Goal: Find specific page/section: Find specific page/section

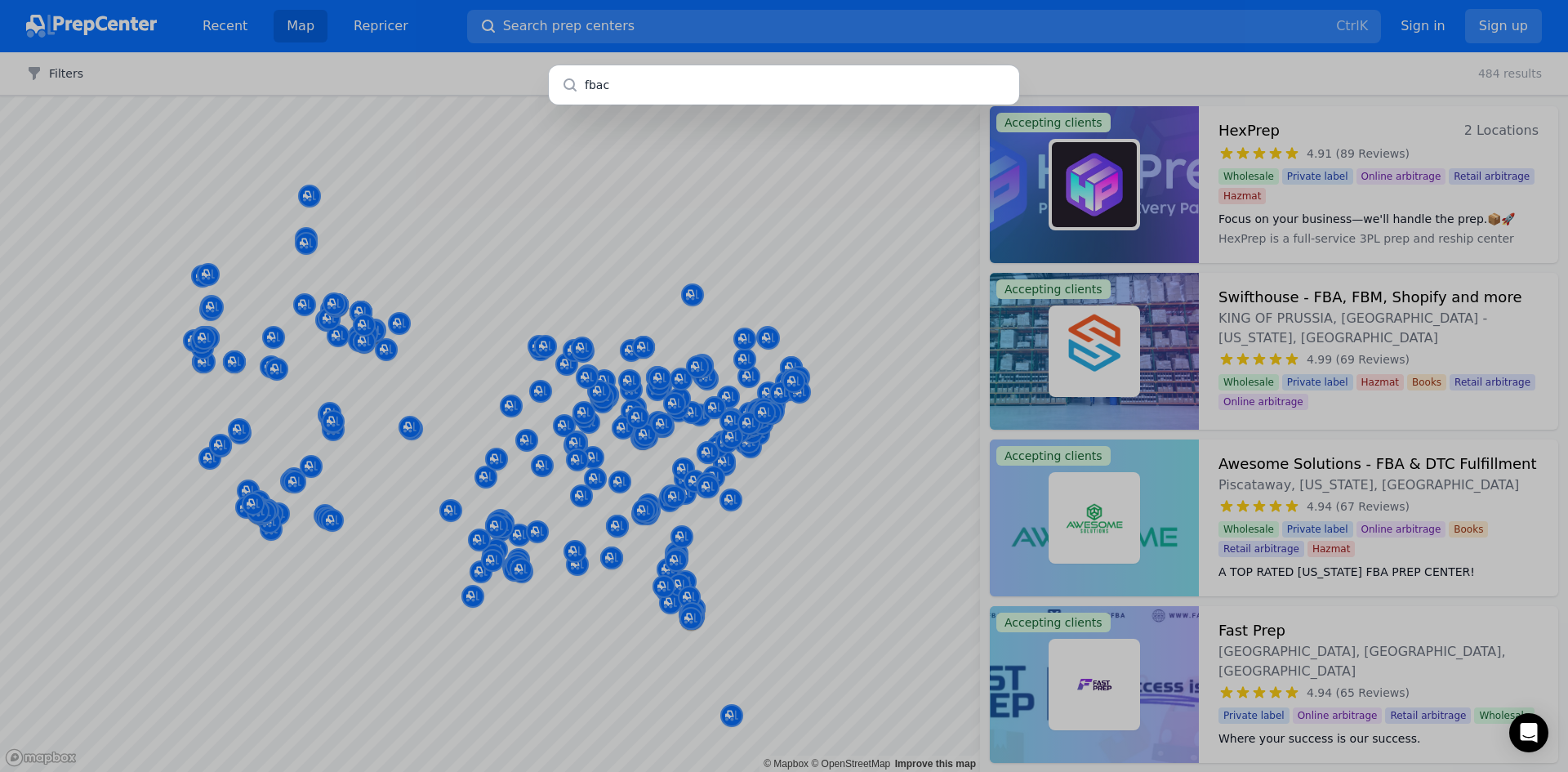
click at [607, 86] on input "fbac" at bounding box center [784, 84] width 471 height 39
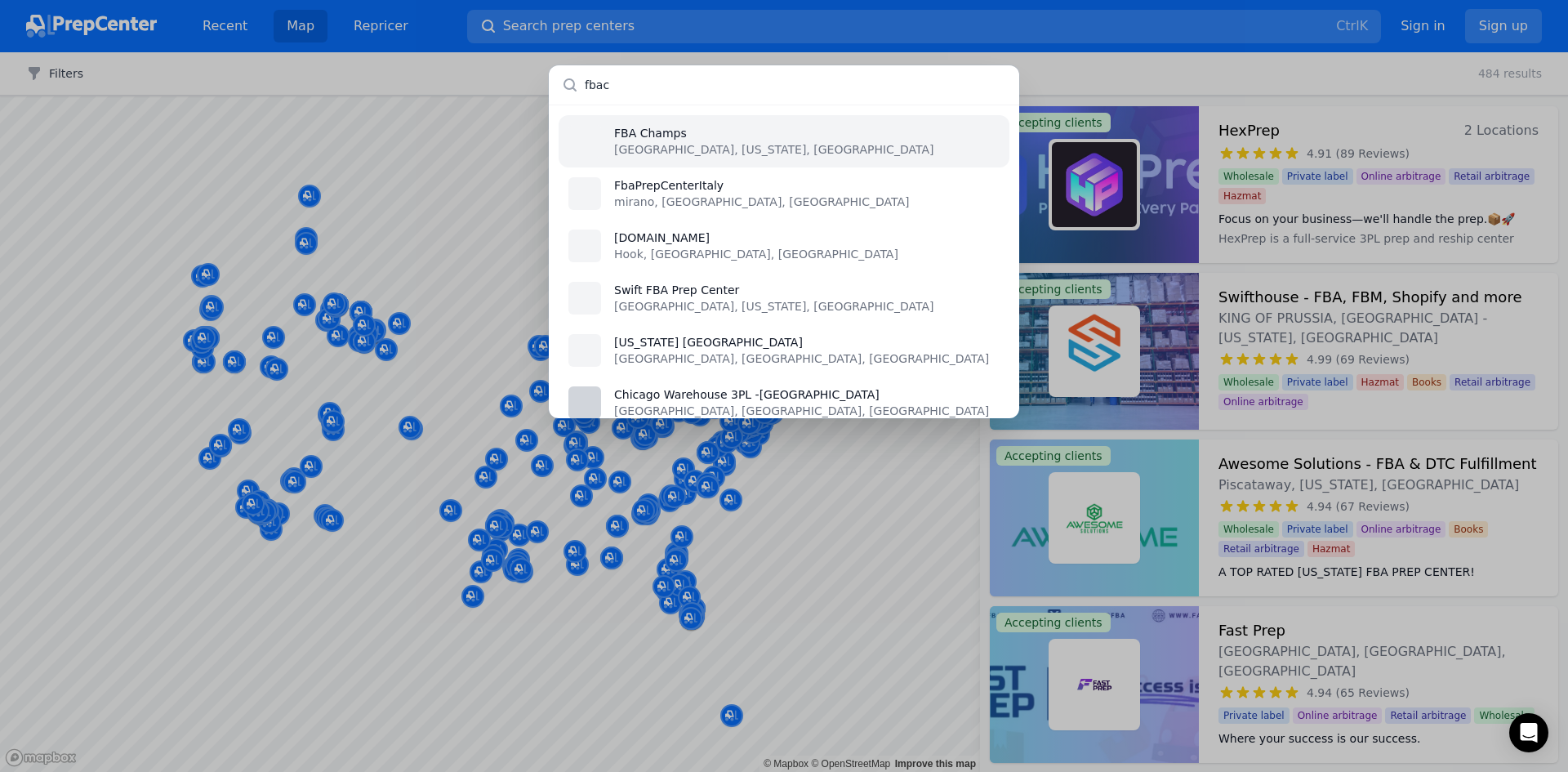
click at [595, 84] on input "fbac" at bounding box center [784, 84] width 471 height 39
type input "fbac"
click at [644, 131] on p "FBA Champs" at bounding box center [773, 133] width 320 height 16
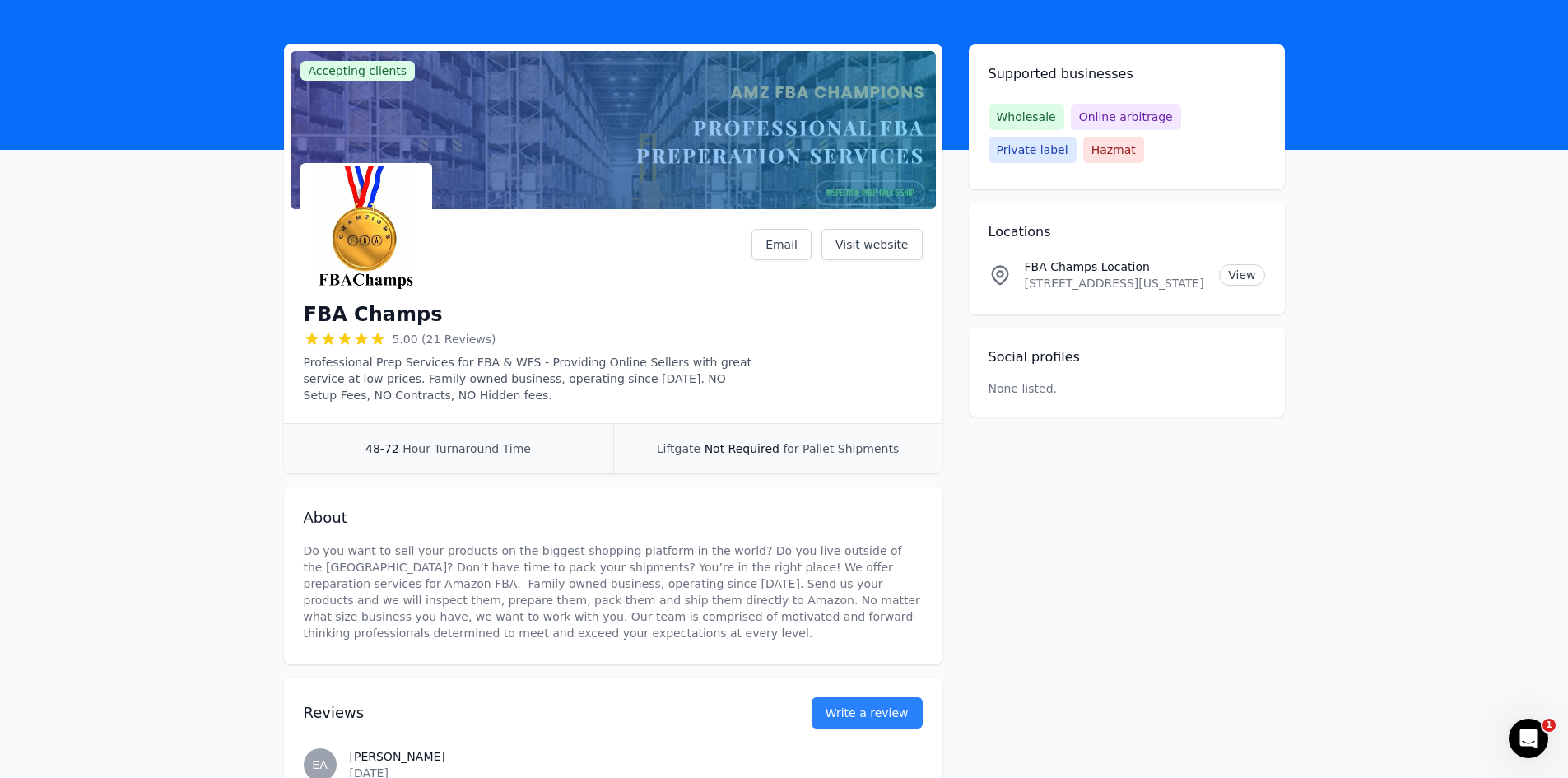
scroll to position [412, 0]
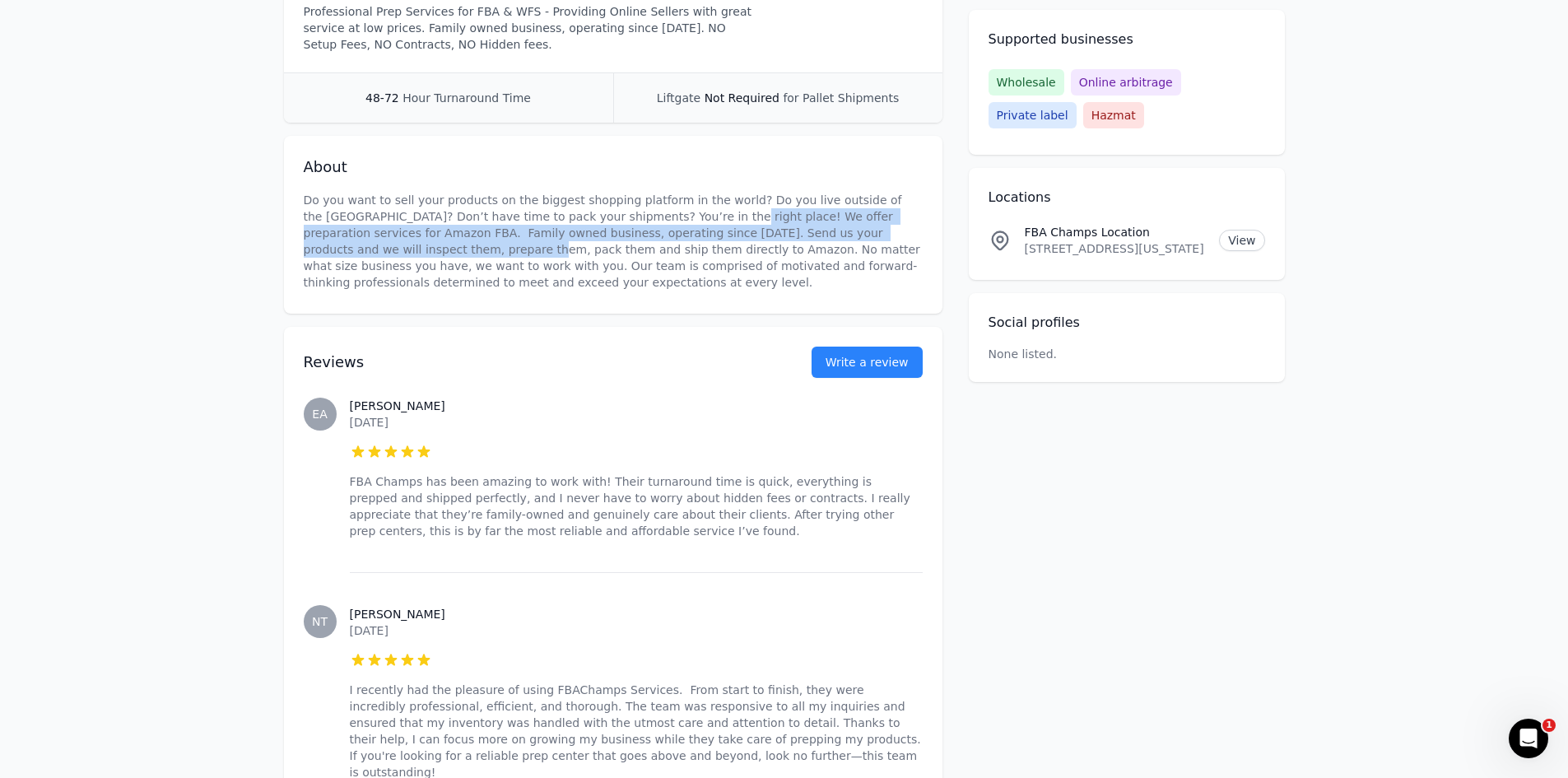
drag, startPoint x: 610, startPoint y: 222, endPoint x: 894, endPoint y: 229, distance: 284.1
click at [894, 229] on p "Do you want to sell your products on the biggest shopping platform in the world…" at bounding box center [613, 241] width 619 height 99
click at [885, 227] on p "Do you want to sell your products on the biggest shopping platform in the world…" at bounding box center [613, 241] width 619 height 99
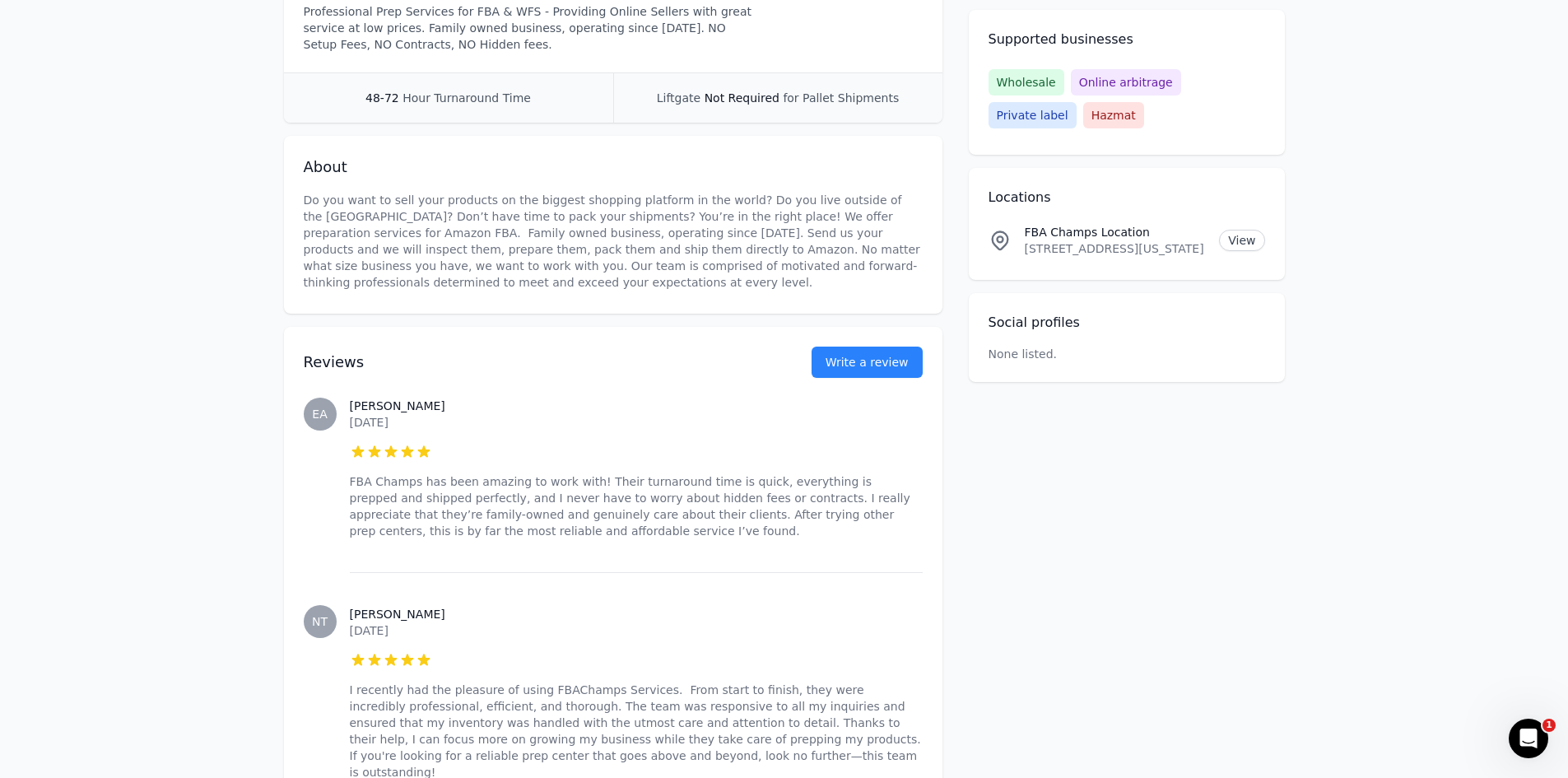
click at [711, 224] on p "Do you want to sell your products on the biggest shopping platform in the world…" at bounding box center [613, 241] width 619 height 99
click at [613, 216] on p "Do you want to sell your products on the biggest shopping platform in the world…" at bounding box center [613, 241] width 619 height 99
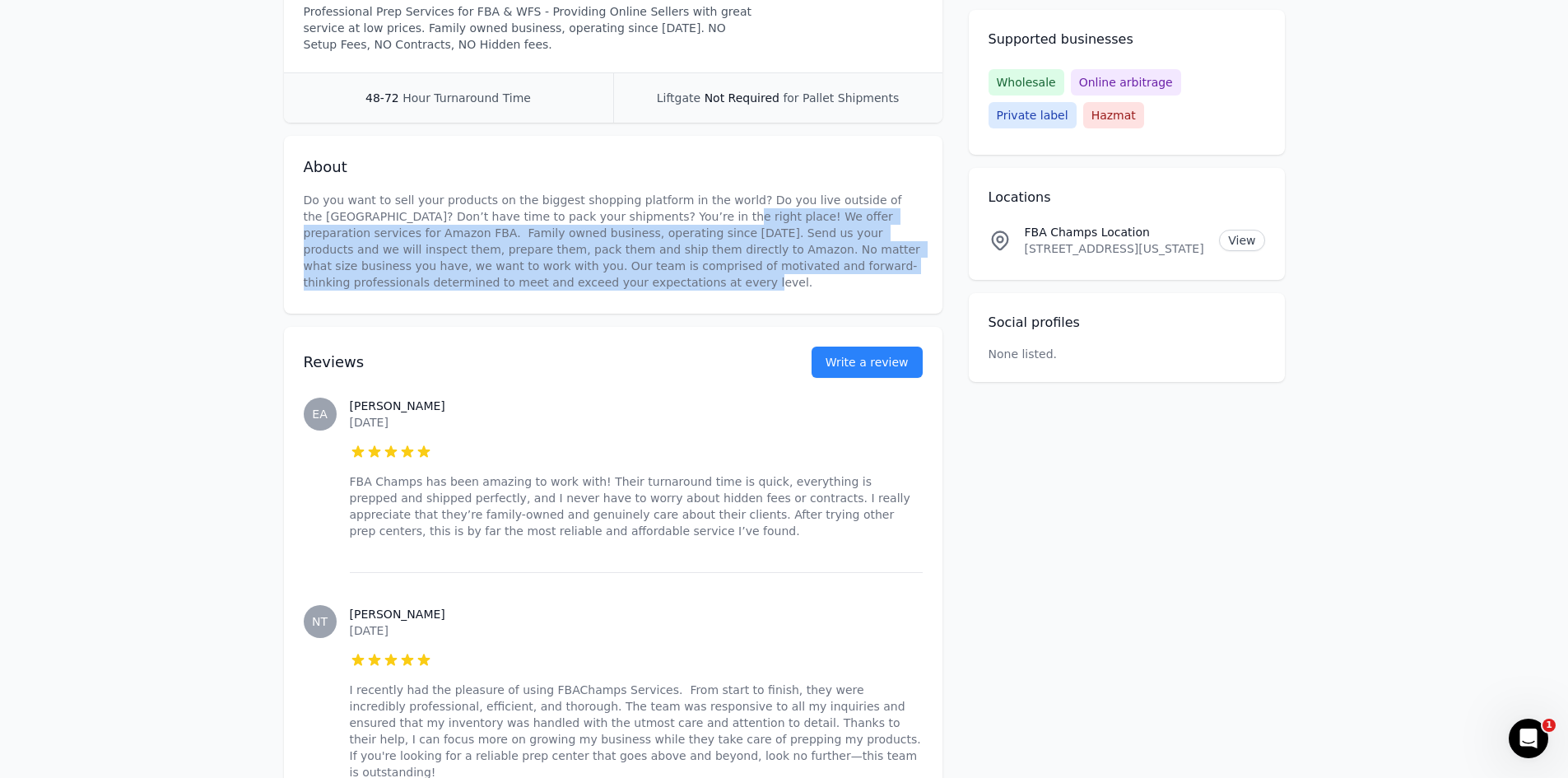
drag, startPoint x: 606, startPoint y: 216, endPoint x: 927, endPoint y: 278, distance: 326.9
click at [927, 278] on div "About Do you want to sell your products on the biggest shopping platform in the…" at bounding box center [613, 224] width 658 height 178
copy p "We offer preparation services for Amazon FBA. Family owned business, operating …"
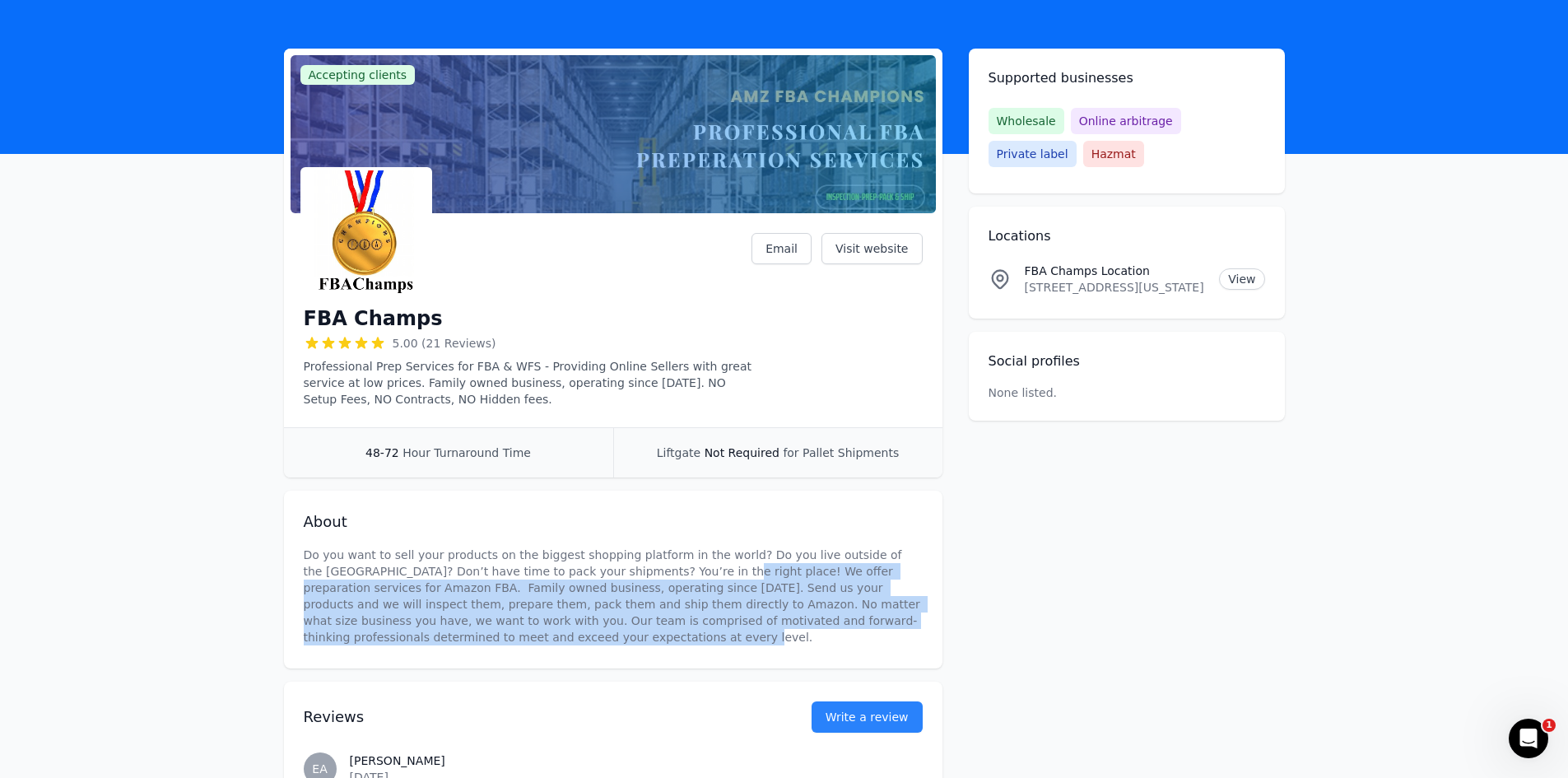
scroll to position [0, 0]
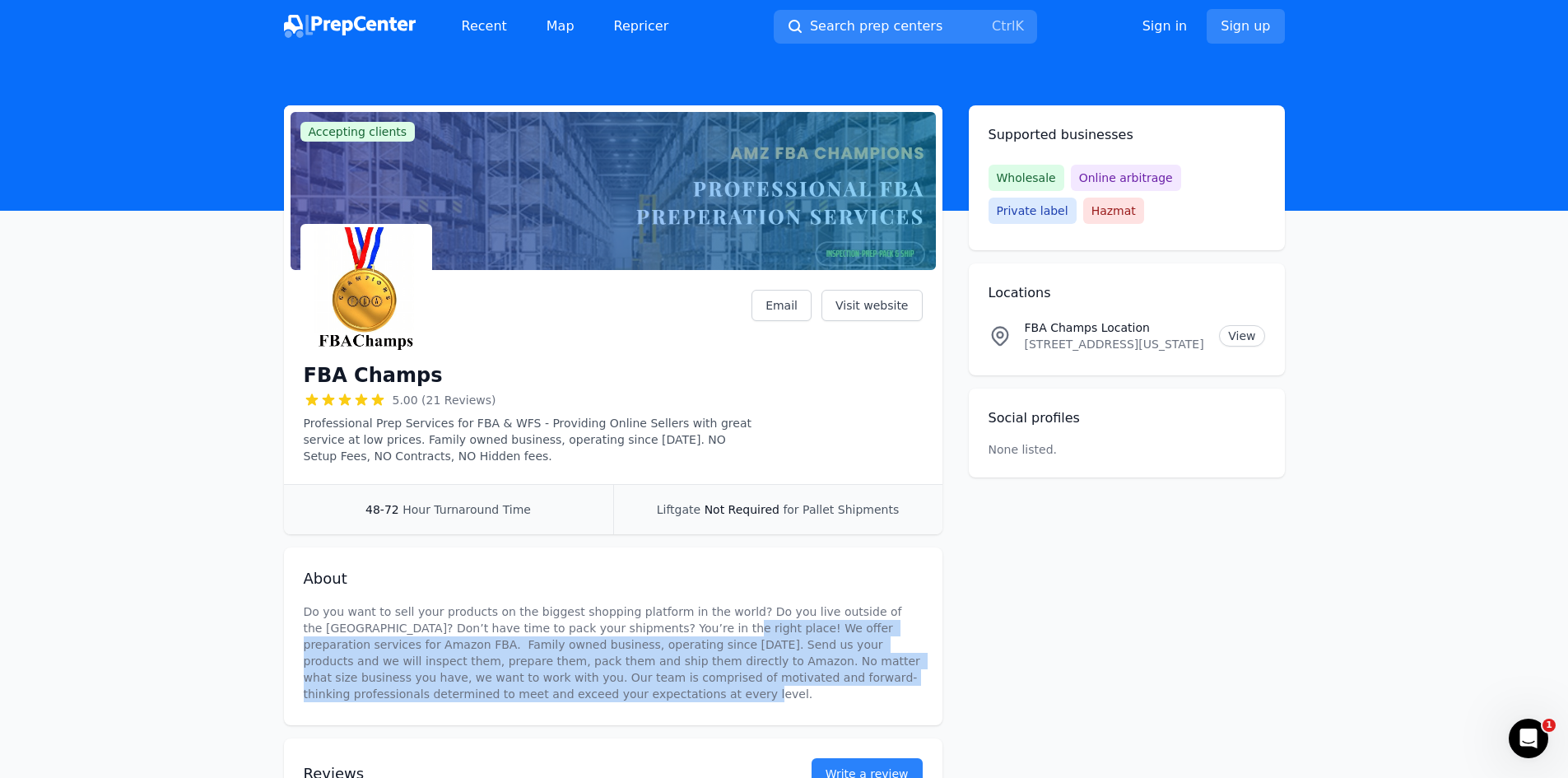
drag, startPoint x: 305, startPoint y: 421, endPoint x: 505, endPoint y: 465, distance: 204.8
click at [505, 465] on div "FBA Champs 5.00 (21 Reviews) Professional Prep Services for FBA & WFS - Providi…" at bounding box center [613, 380] width 658 height 208
copy p "Professional Prep Services for FBA & WFS - Providing Online Sellers with great …"
